Goal: Information Seeking & Learning: Learn about a topic

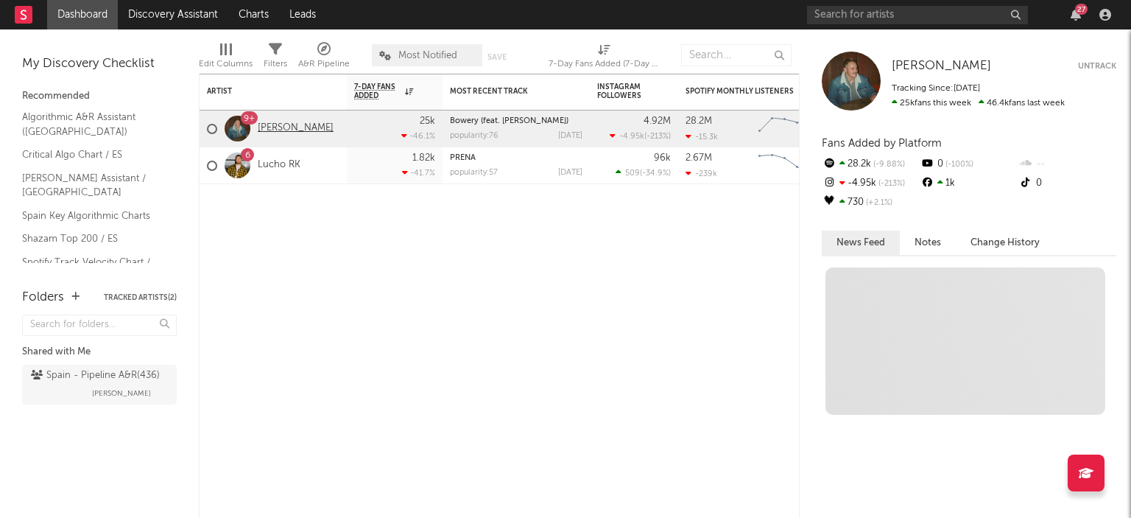
click at [285, 133] on link "[PERSON_NAME]" at bounding box center [296, 128] width 76 height 13
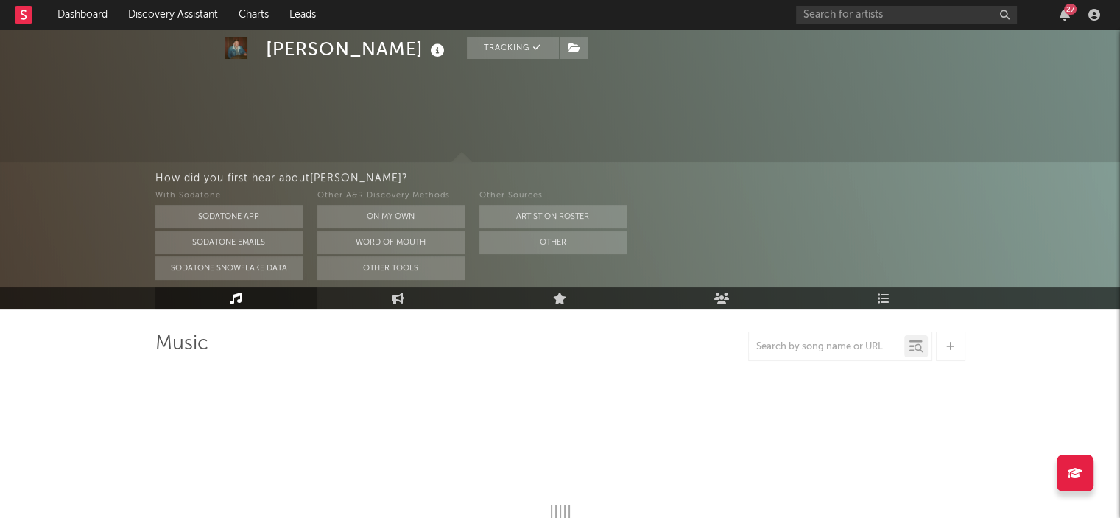
scroll to position [56, 0]
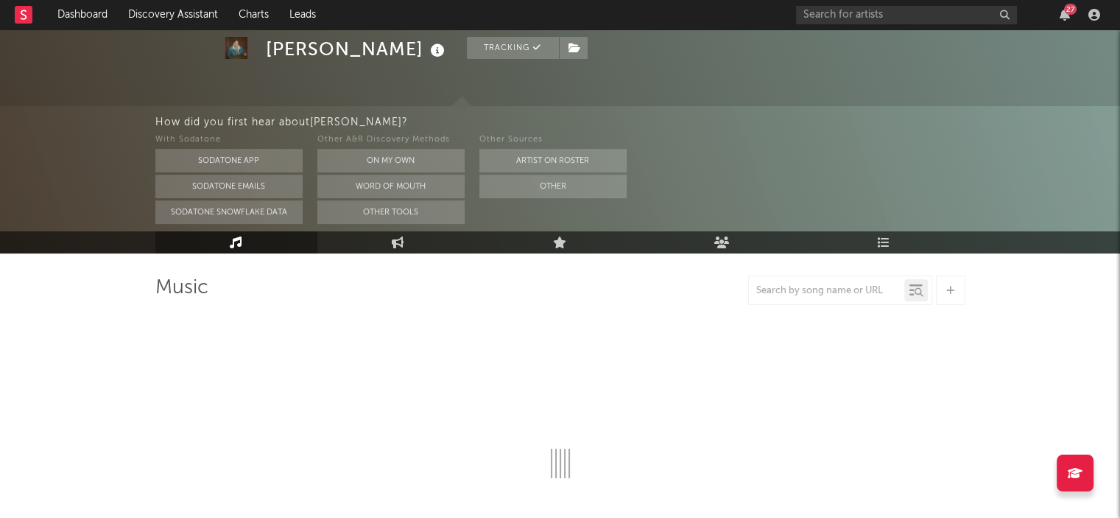
select select "6m"
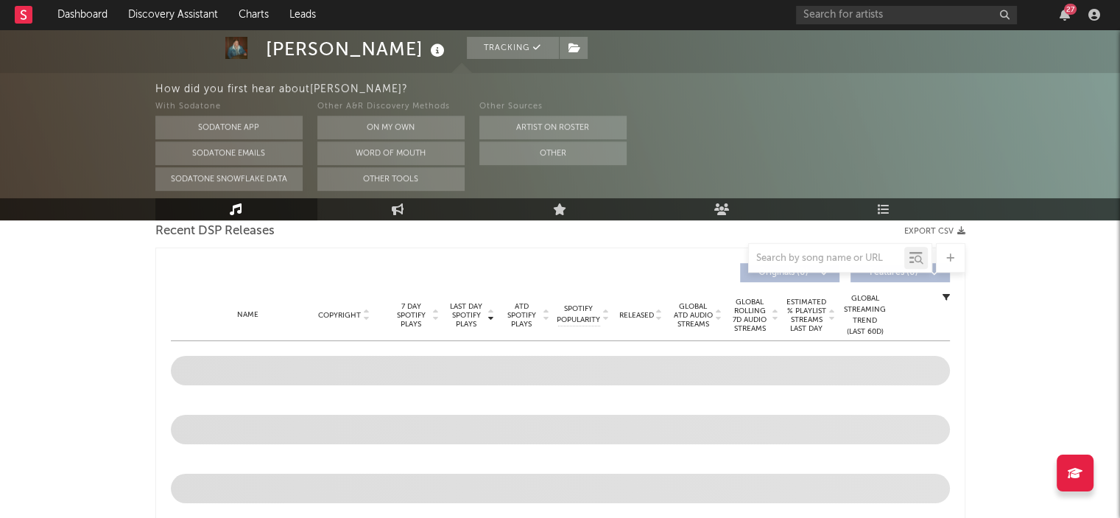
scroll to position [527, 0]
click at [518, 306] on span "ATD Spotify Plays" at bounding box center [521, 315] width 39 height 27
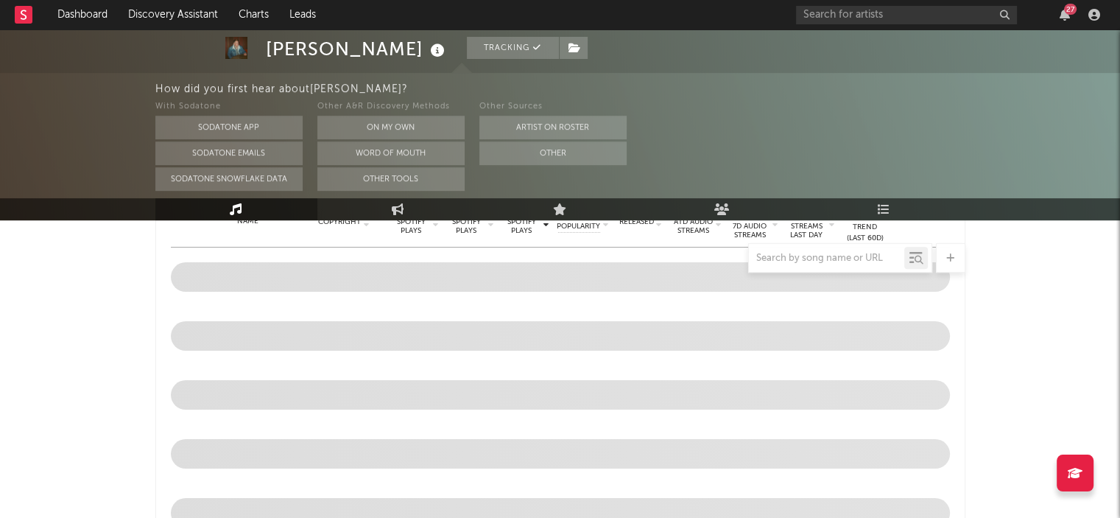
scroll to position [630, 0]
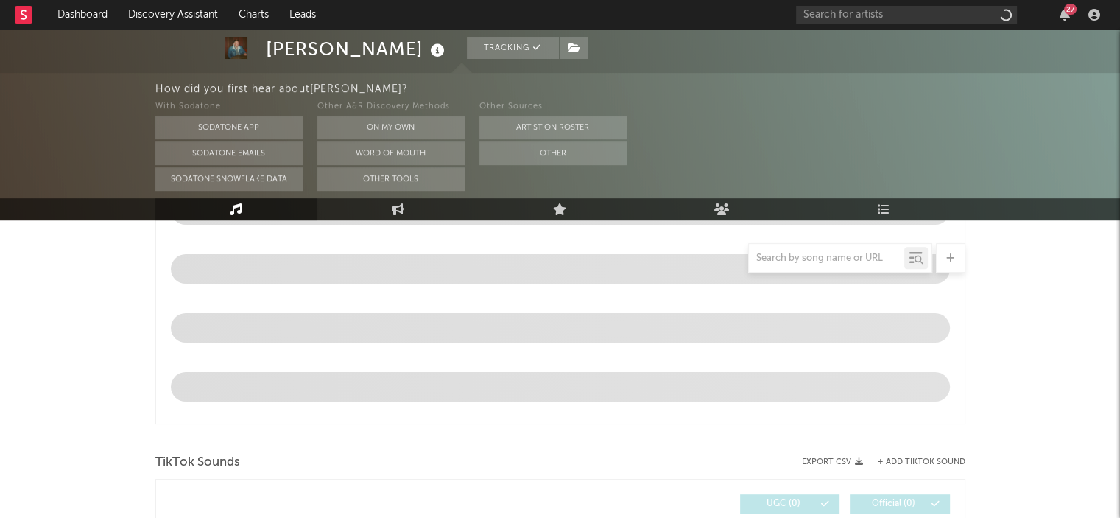
select select "6m"
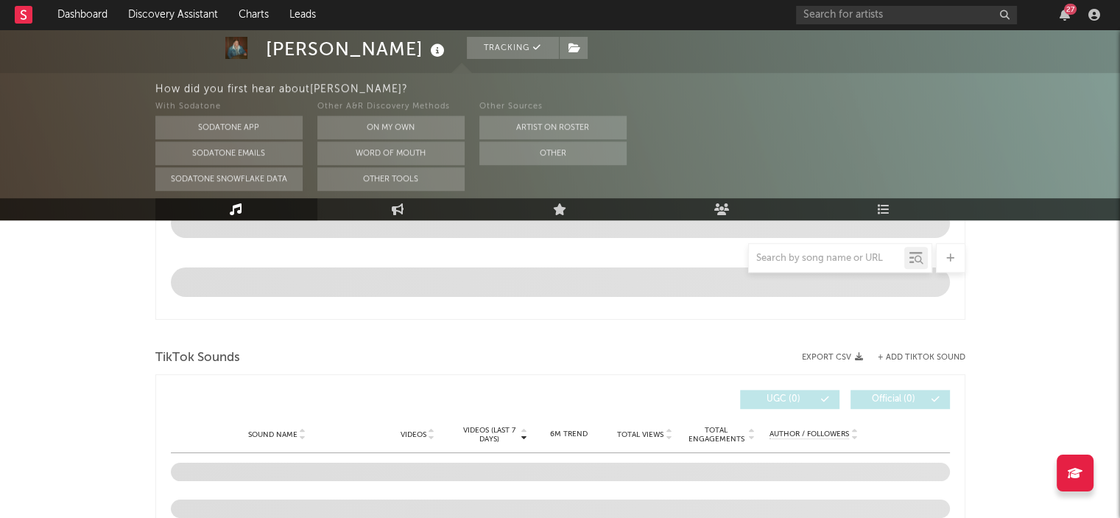
scroll to position [949, 0]
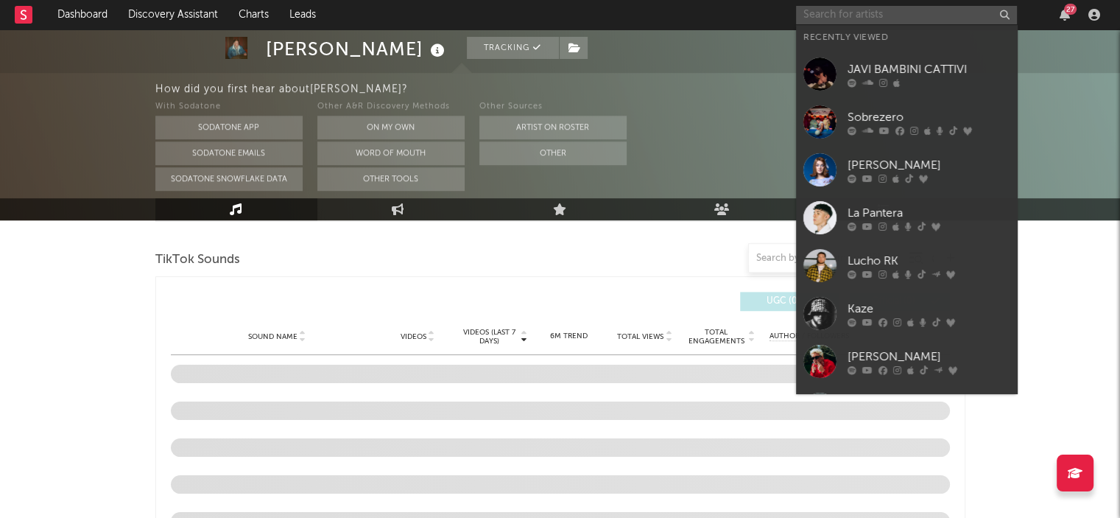
click at [809, 7] on input "text" at bounding box center [906, 15] width 221 height 18
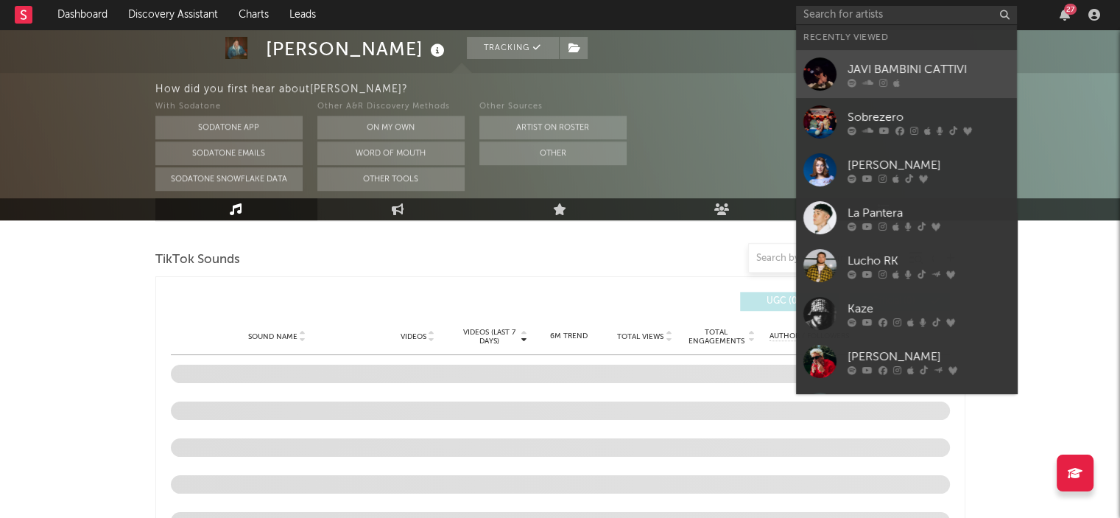
click at [864, 69] on div "JAVI BAMBINI CATTIVI" at bounding box center [929, 69] width 162 height 18
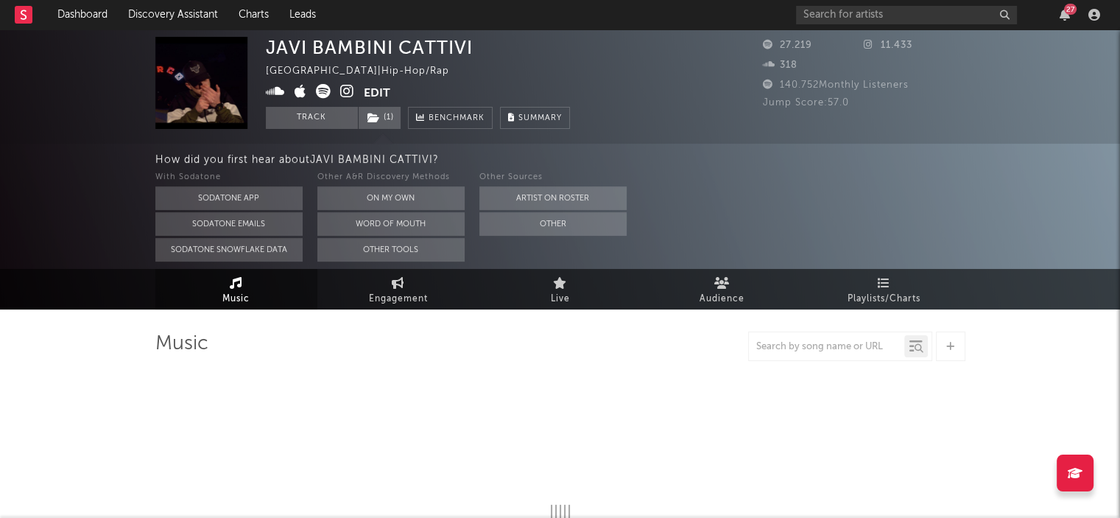
select select "6m"
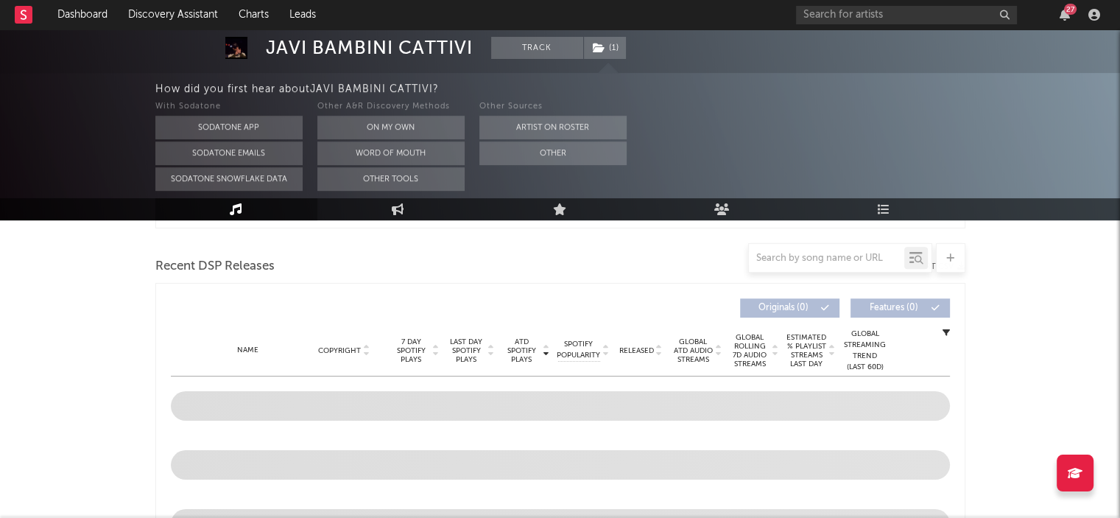
scroll to position [494, 0]
